Goal: Check status: Check status

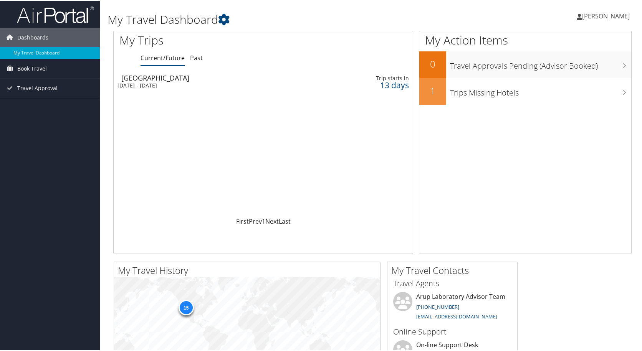
click at [186, 86] on div "[DATE] - [DATE]" at bounding box center [212, 84] width 188 height 7
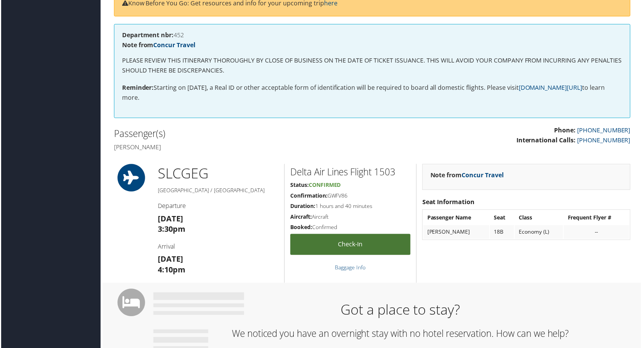
scroll to position [154, 0]
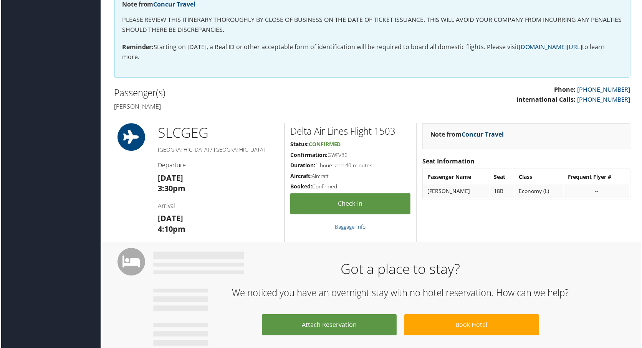
click at [465, 135] on link "Concur Travel" at bounding box center [484, 135] width 42 height 8
click at [584, 189] on div "--" at bounding box center [598, 192] width 58 height 7
click at [586, 191] on div "--" at bounding box center [598, 192] width 58 height 7
click at [587, 191] on div "--" at bounding box center [598, 192] width 58 height 7
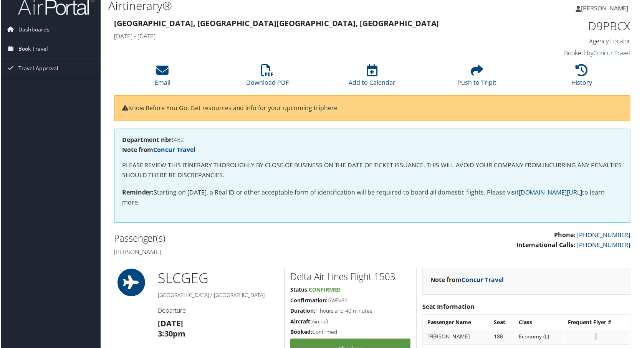
scroll to position [0, 0]
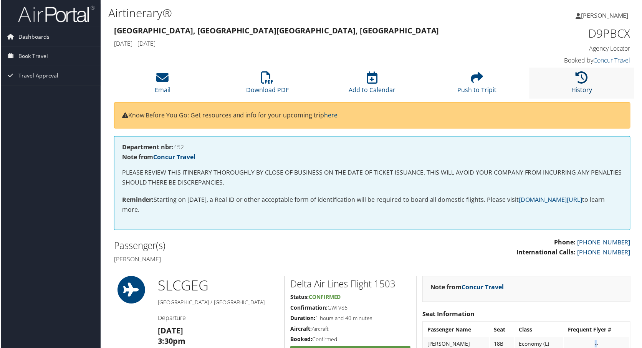
click at [584, 82] on icon at bounding box center [583, 78] width 12 height 12
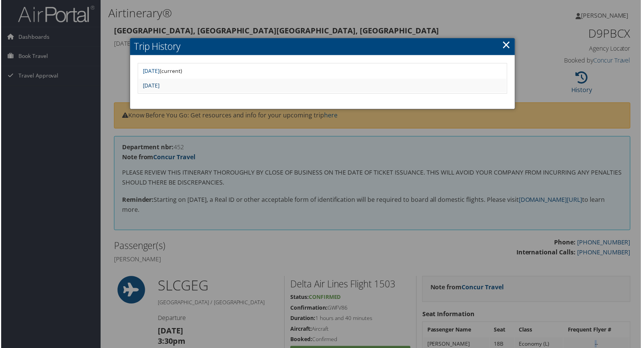
click at [159, 85] on link "Wed Sep 3 15:06:26 MDT 2025" at bounding box center [150, 85] width 17 height 7
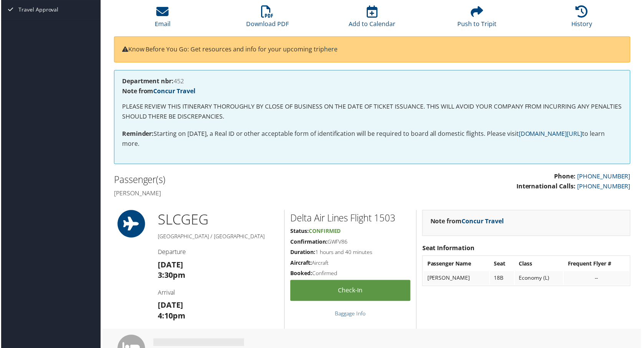
scroll to position [154, 0]
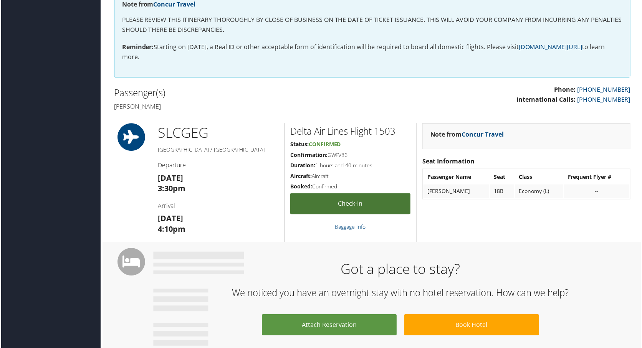
click at [333, 198] on link "Check-in" at bounding box center [350, 204] width 121 height 21
click at [359, 202] on link "Check-in" at bounding box center [350, 204] width 121 height 21
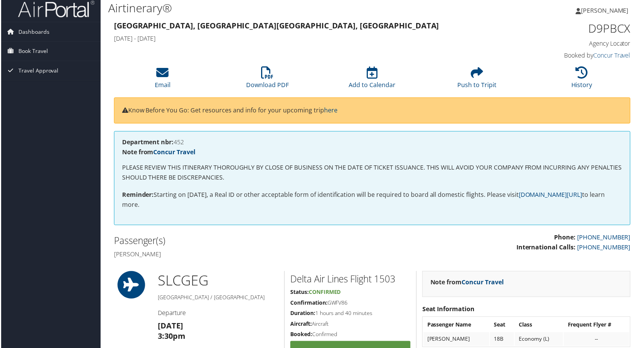
scroll to position [0, 0]
